Goal: Find specific page/section: Find specific page/section

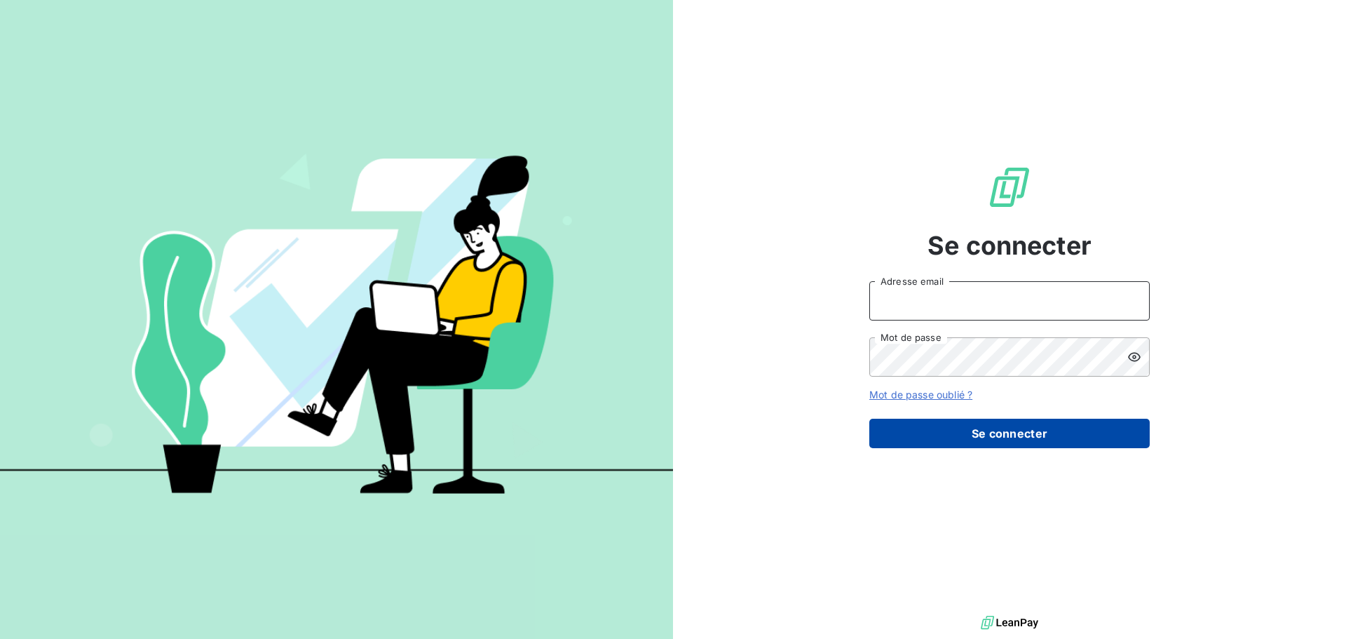
type input "melissa.brottier@maisonbonifassi.com"
click at [1008, 429] on button "Se connecter" at bounding box center [1009, 432] width 280 height 29
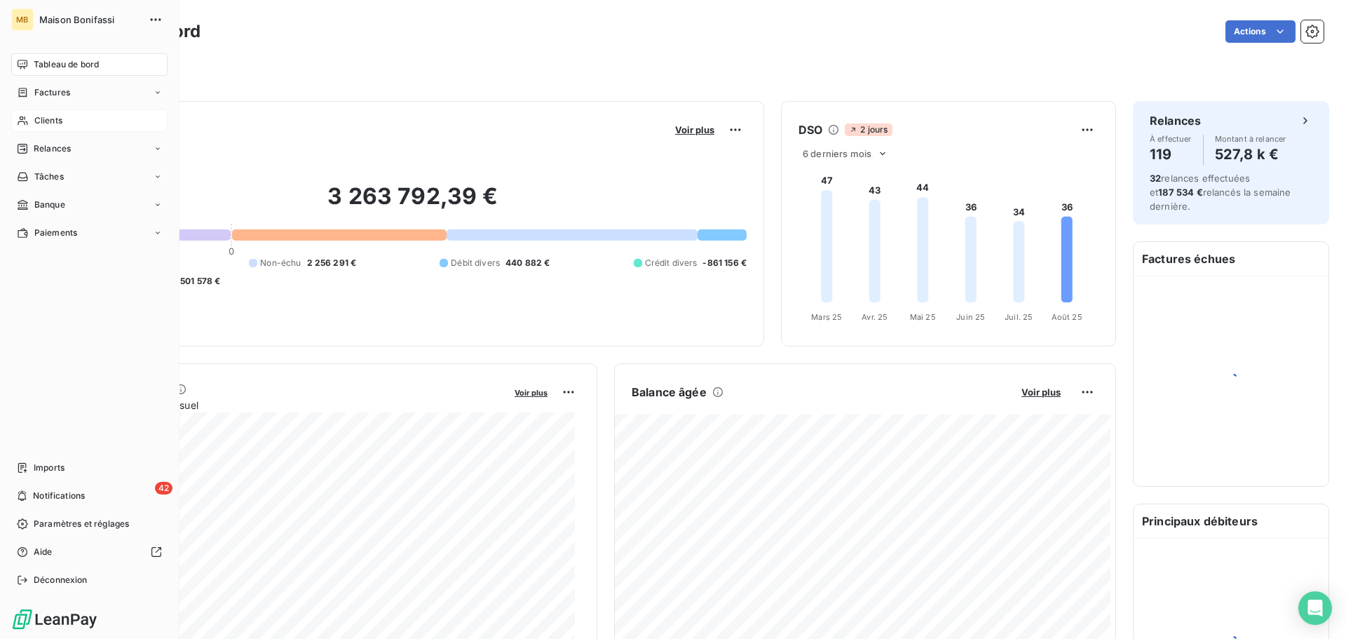
click at [34, 121] on span "Clients" at bounding box center [48, 120] width 28 height 13
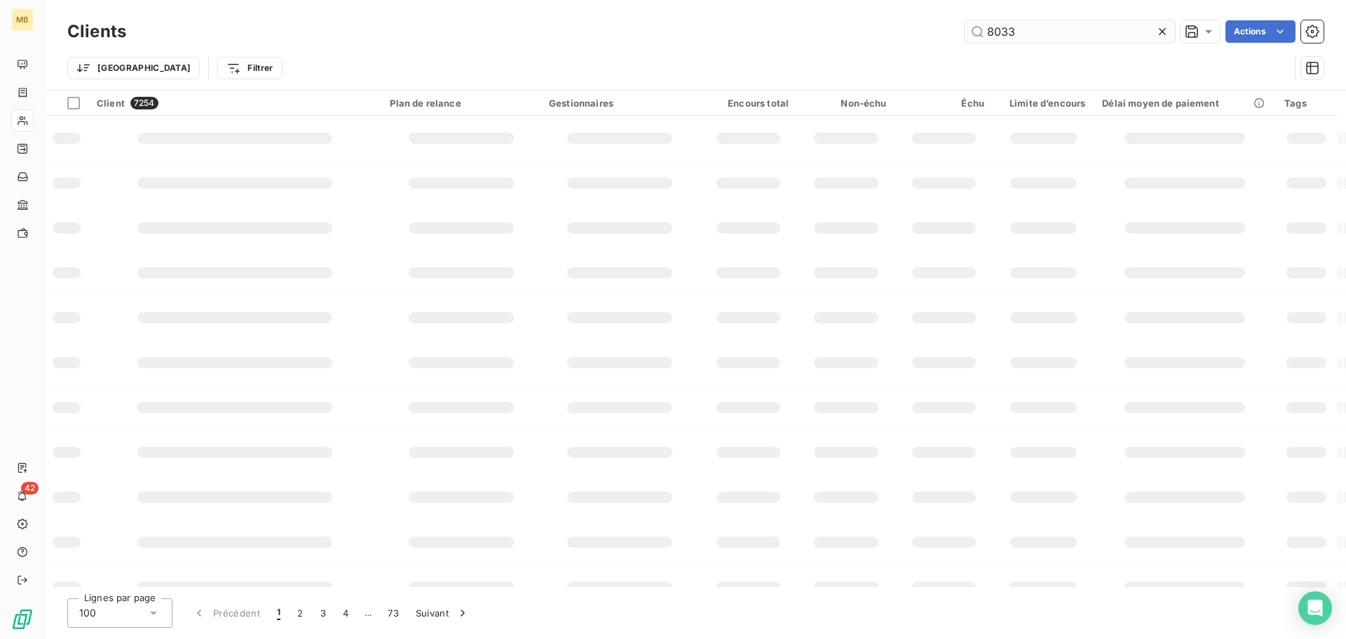
type input "8033"
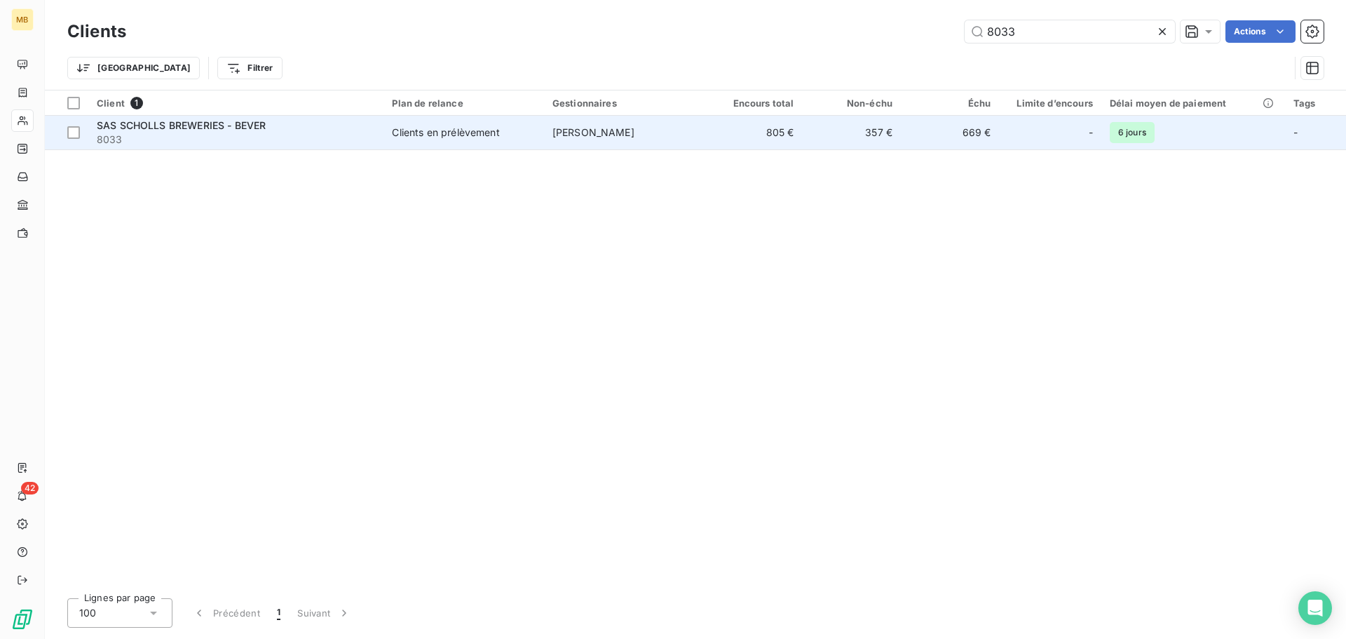
click at [695, 129] on td "[PERSON_NAME]" at bounding box center [624, 133] width 160 height 34
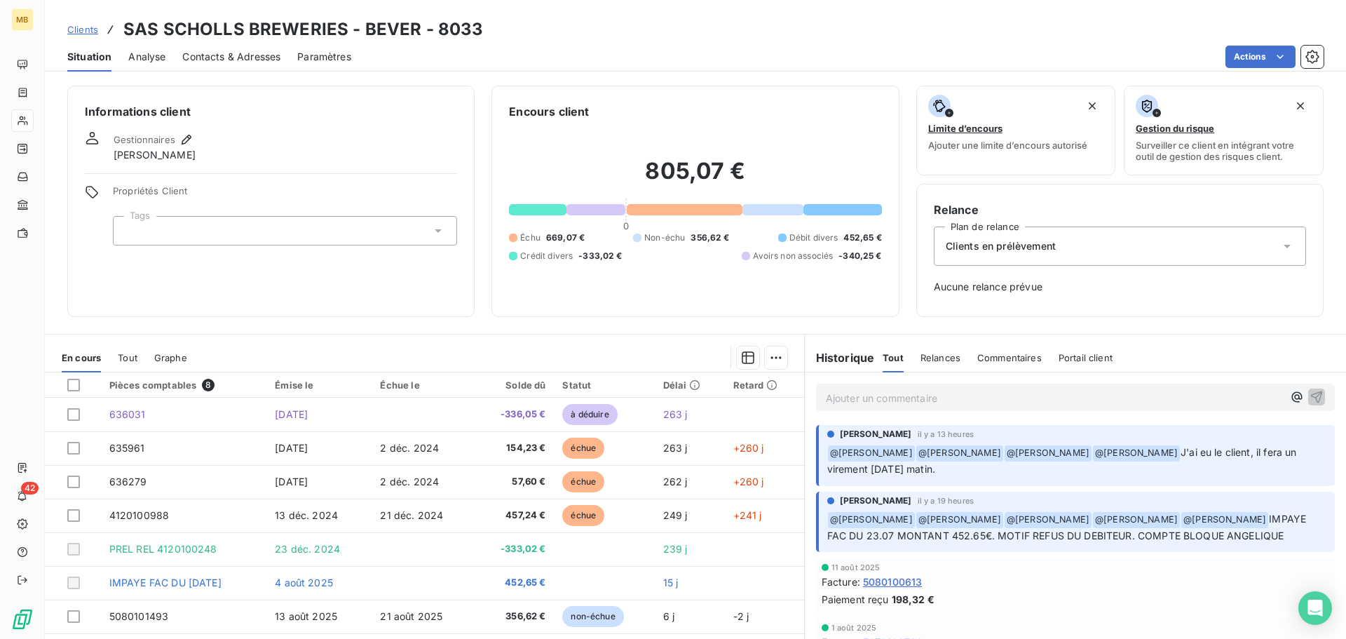
click at [90, 32] on span "Clients" at bounding box center [82, 29] width 31 height 11
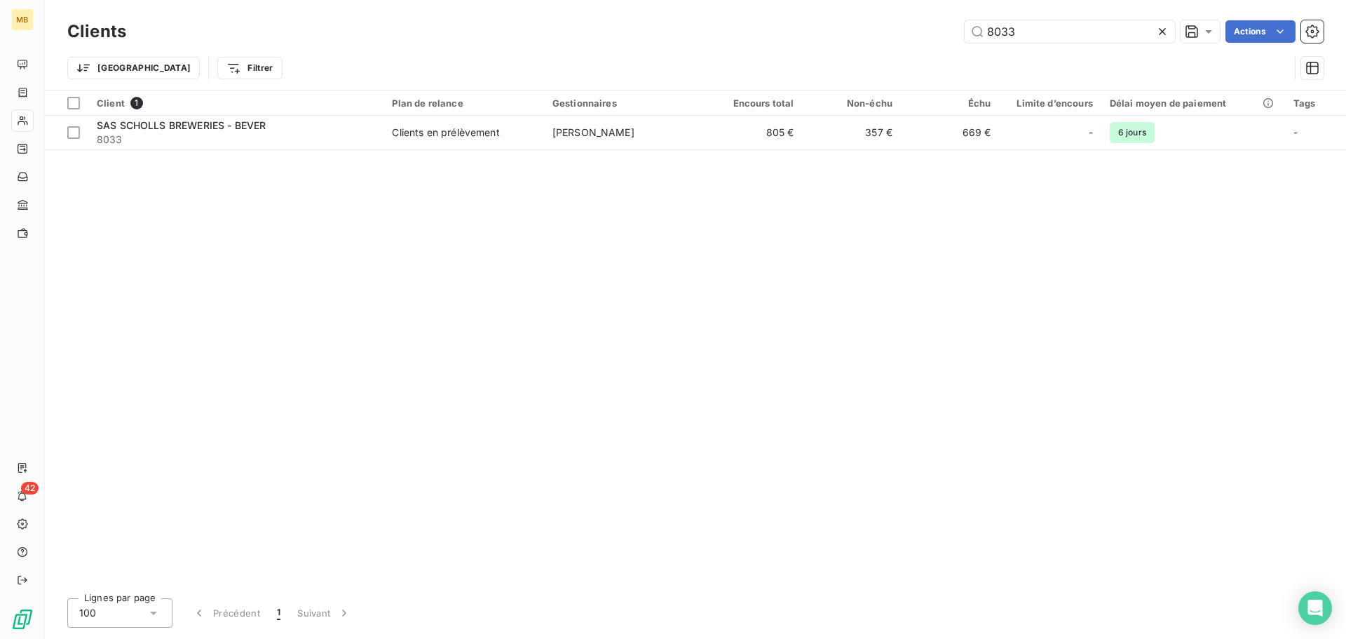
drag, startPoint x: 998, startPoint y: 31, endPoint x: 951, endPoint y: 31, distance: 47.0
click at [951, 31] on div "8033 Actions" at bounding box center [733, 31] width 1180 height 22
drag, startPoint x: 1063, startPoint y: 35, endPoint x: 882, endPoint y: 41, distance: 180.9
click at [907, 39] on div "marius Actions" at bounding box center [733, 31] width 1180 height 22
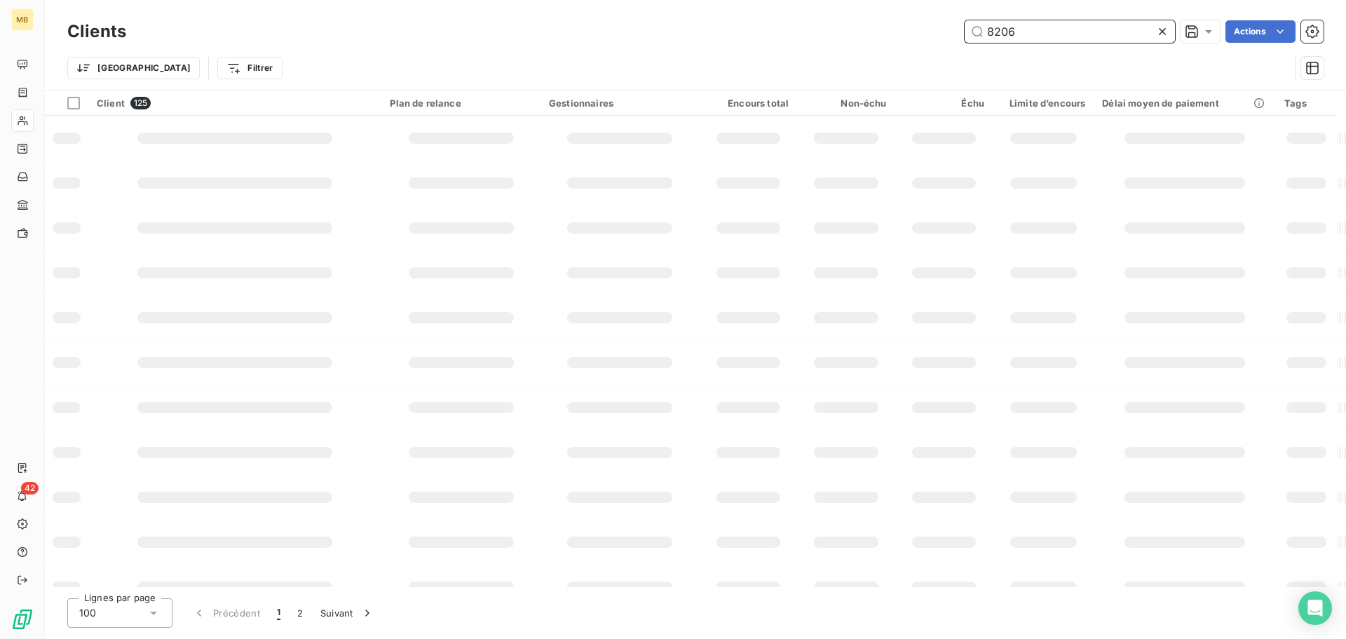
type input "8206"
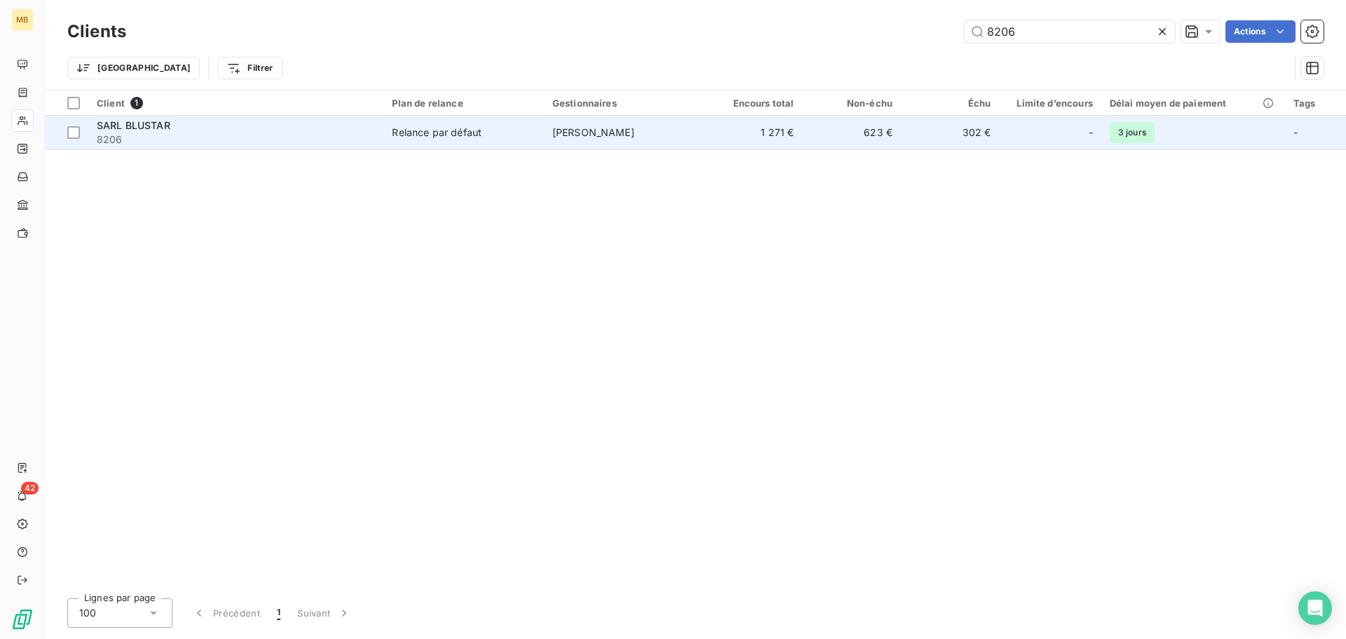
click at [577, 134] on span "[PERSON_NAME]" at bounding box center [593, 132] width 82 height 12
